Goal: Information Seeking & Learning: Learn about a topic

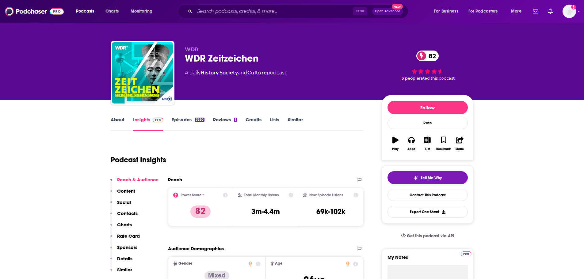
drag, startPoint x: 0, startPoint y: 0, endPoint x: 224, endPoint y: 18, distance: 224.8
click at [224, 18] on div "Ctrl K Open Advanced New" at bounding box center [293, 11] width 231 height 14
click at [226, 13] on input "Search podcasts, credits, & more..." at bounding box center [274, 11] width 158 height 10
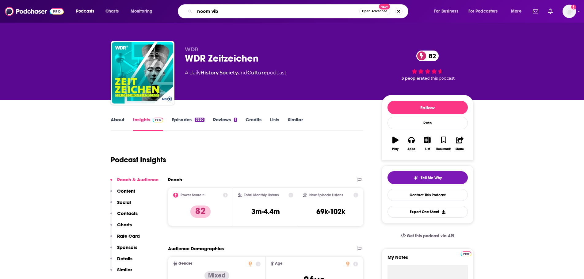
type input "noom vibe"
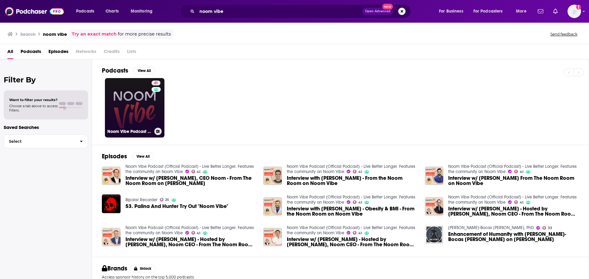
click at [142, 105] on link "41 Noom Vibe Podcast (Official Podcast) - Live Better Longer. Features the comm…" at bounding box center [134, 107] width 59 height 59
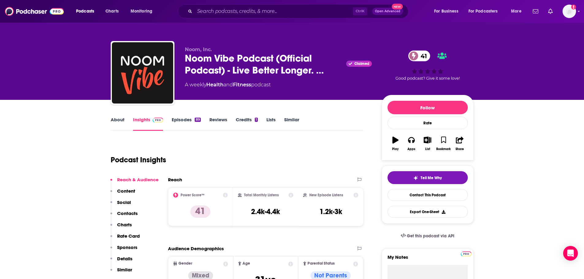
click at [114, 122] on link "About" at bounding box center [118, 124] width 14 height 14
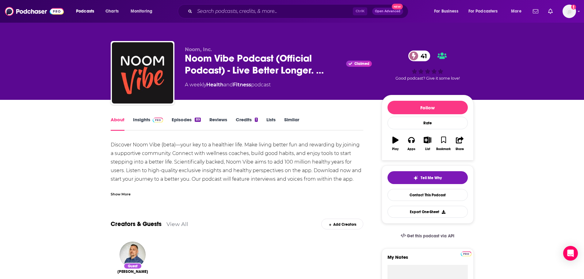
click at [147, 119] on link "Insights" at bounding box center [148, 124] width 30 height 14
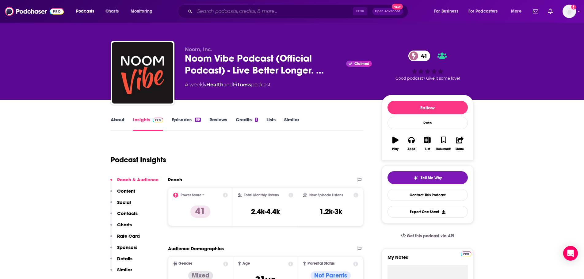
click at [210, 15] on input "Search podcasts, credits, & more..." at bounding box center [274, 11] width 158 height 10
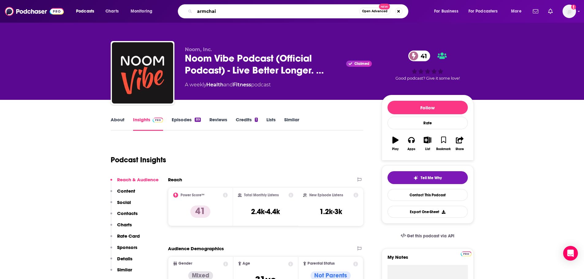
type input "armchair"
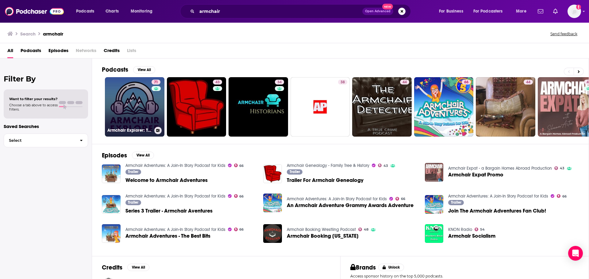
click at [124, 109] on link "71 Armchair Explorer: Travel and Adventure Inspiration" at bounding box center [134, 106] width 59 height 59
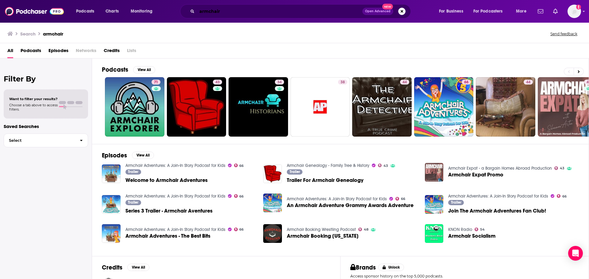
click at [283, 9] on input "armchair" at bounding box center [279, 11] width 165 height 10
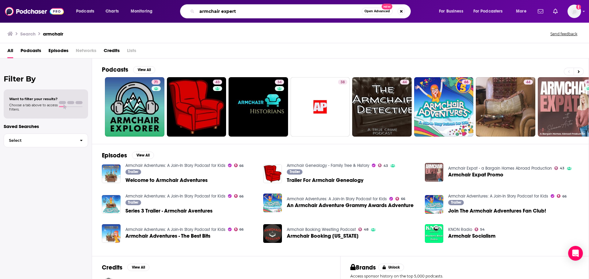
type input "armchair expert"
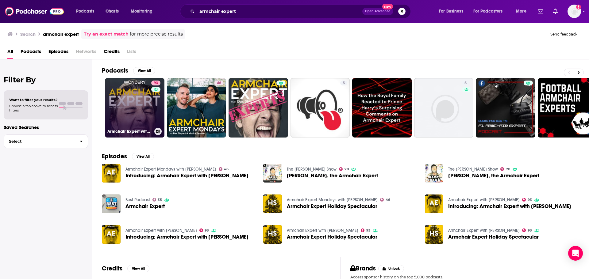
click at [147, 109] on link "93 Armchair Expert with [PERSON_NAME]" at bounding box center [134, 107] width 59 height 59
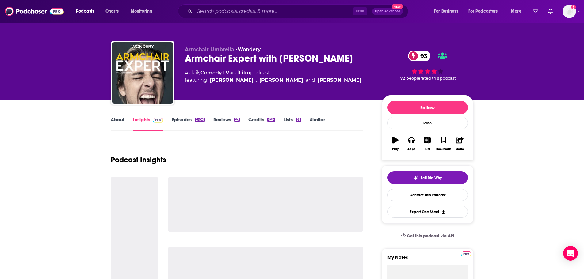
click at [142, 120] on link "Insights" at bounding box center [148, 124] width 30 height 14
